Goal: Task Accomplishment & Management: Use online tool/utility

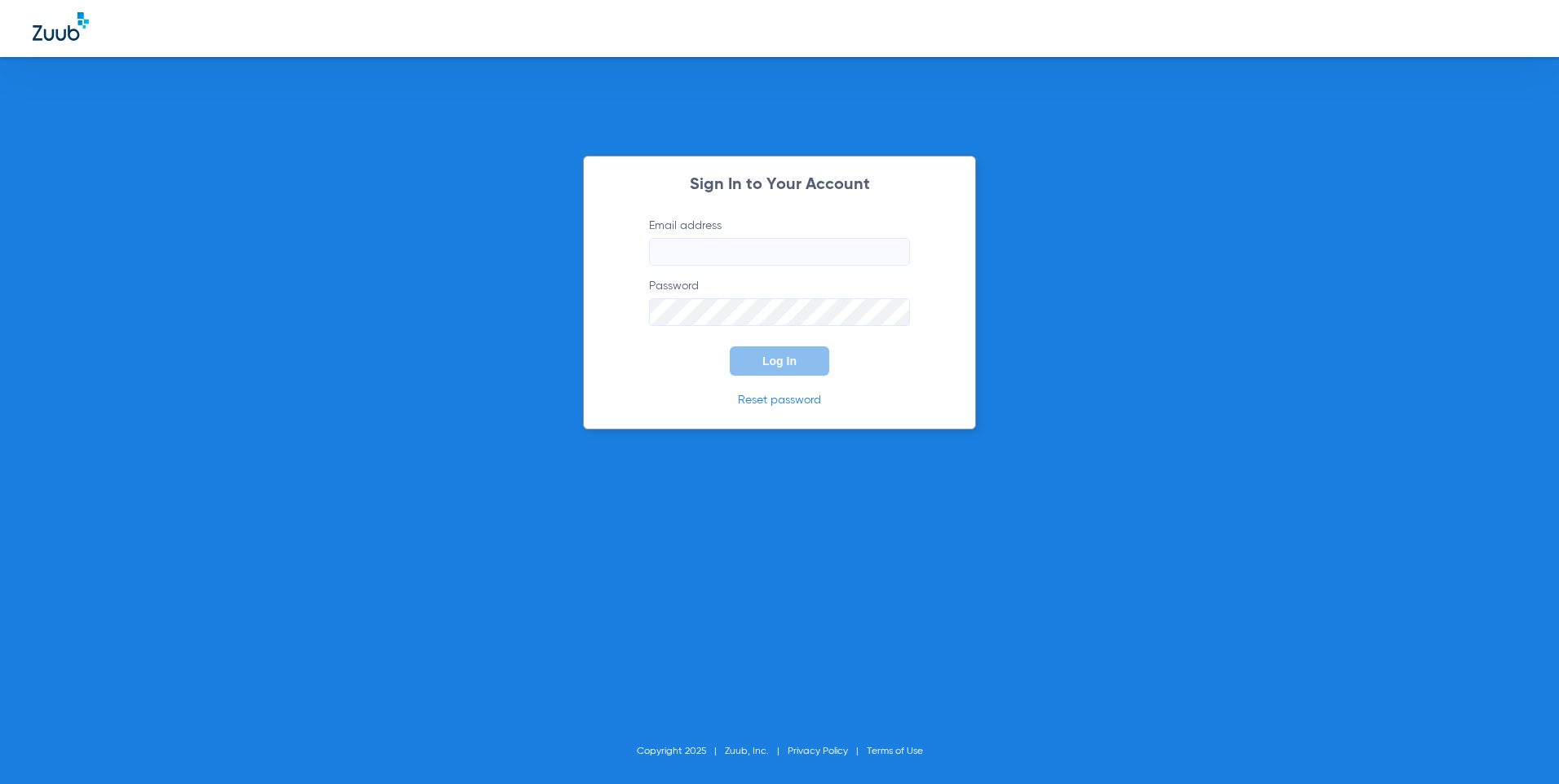
type input "orange@abradental.com"
click at [766, 364] on span "Log In" at bounding box center [780, 361] width 35 height 13
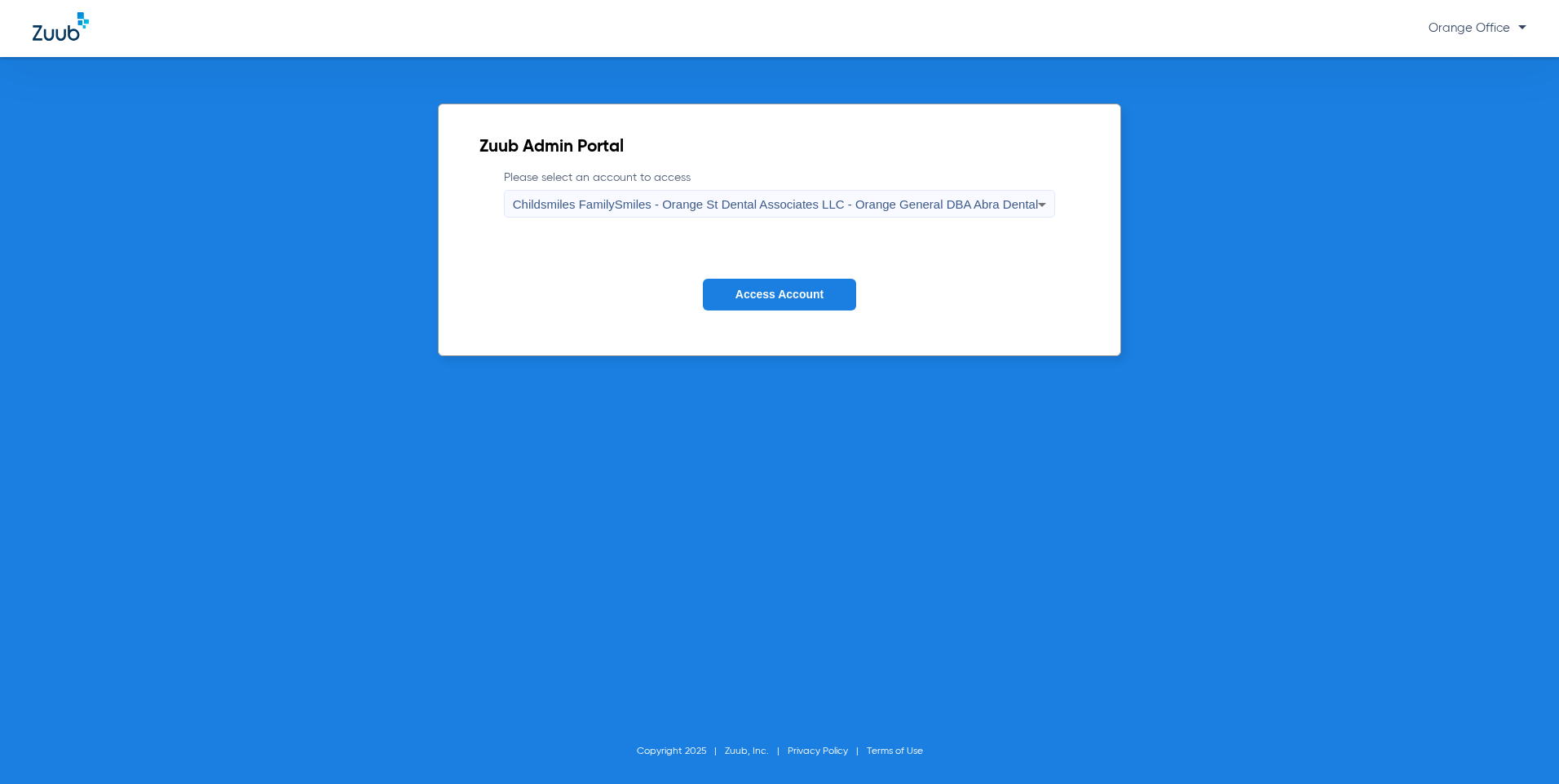
click at [787, 280] on button "Access Account" at bounding box center [780, 295] width 153 height 32
